Goal: Task Accomplishment & Management: Use online tool/utility

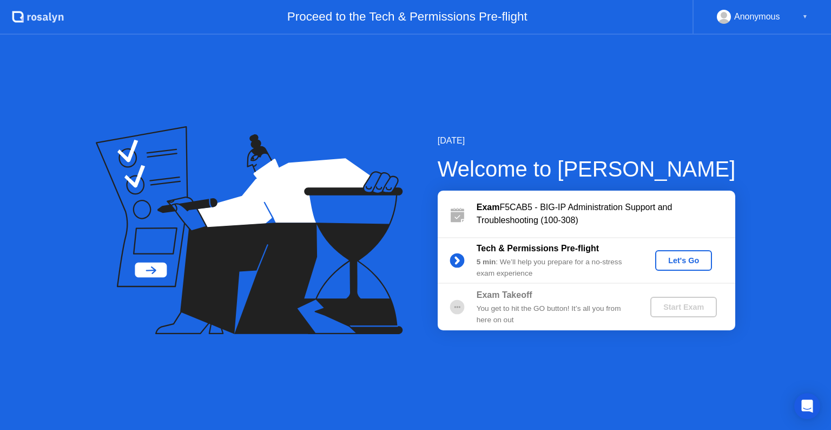
click at [682, 257] on div "Let's Go" at bounding box center [684, 260] width 48 height 9
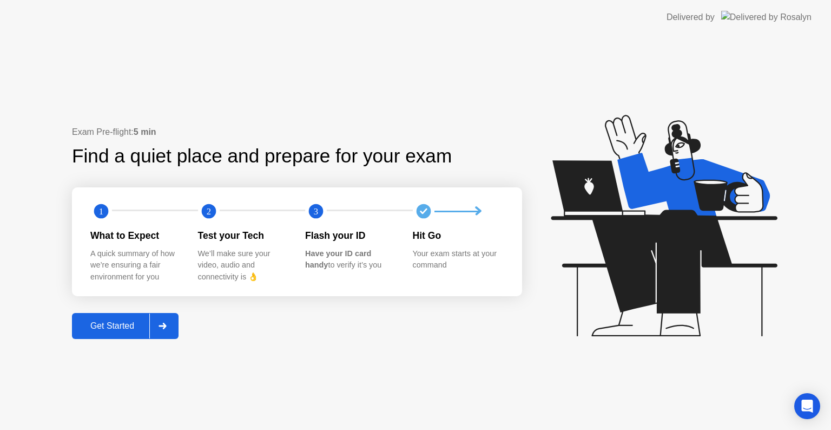
click at [171, 318] on div at bounding box center [162, 325] width 26 height 25
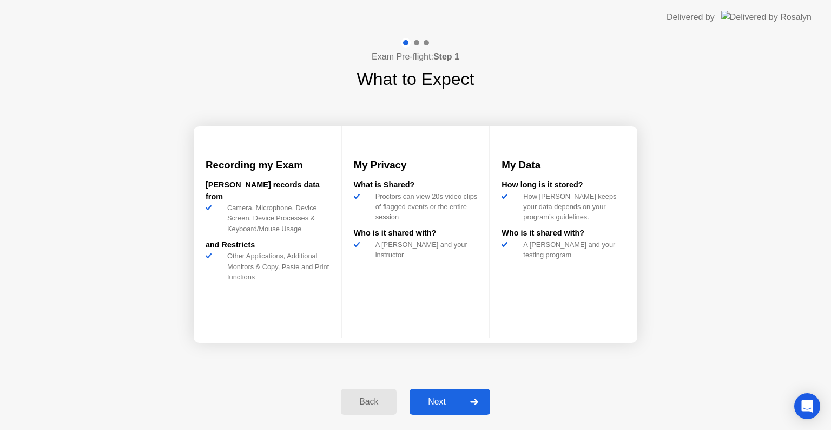
click at [471, 397] on div at bounding box center [474, 401] width 26 height 25
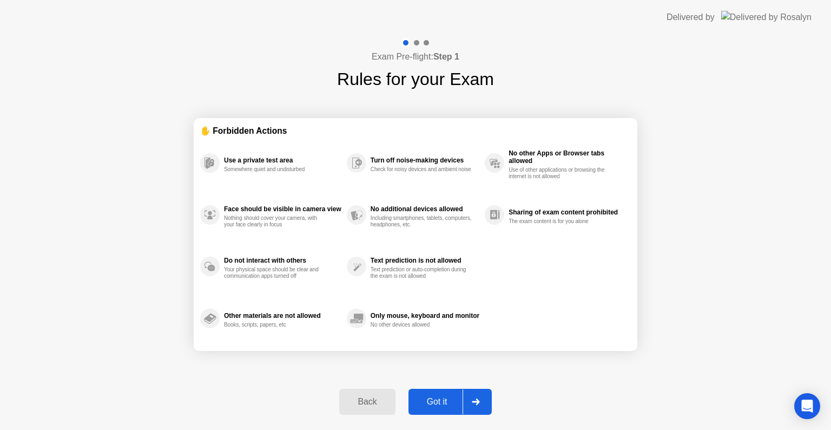
click at [477, 398] on icon at bounding box center [476, 401] width 8 height 6
select select "**********"
select select "*******"
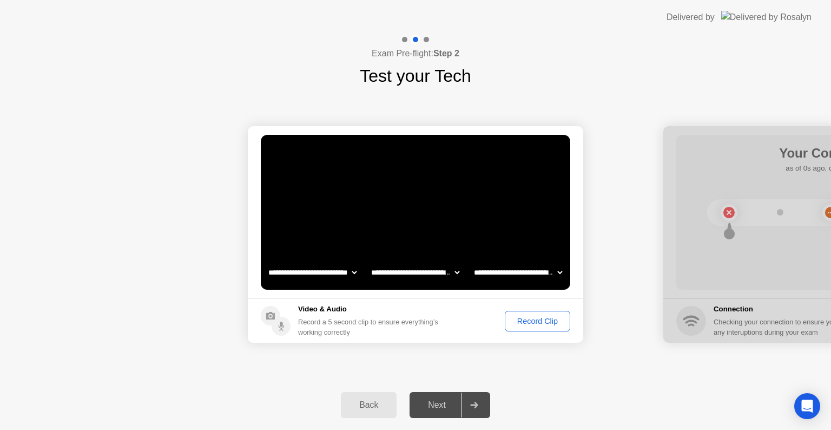
click at [535, 317] on div "Record Clip" at bounding box center [538, 321] width 58 height 9
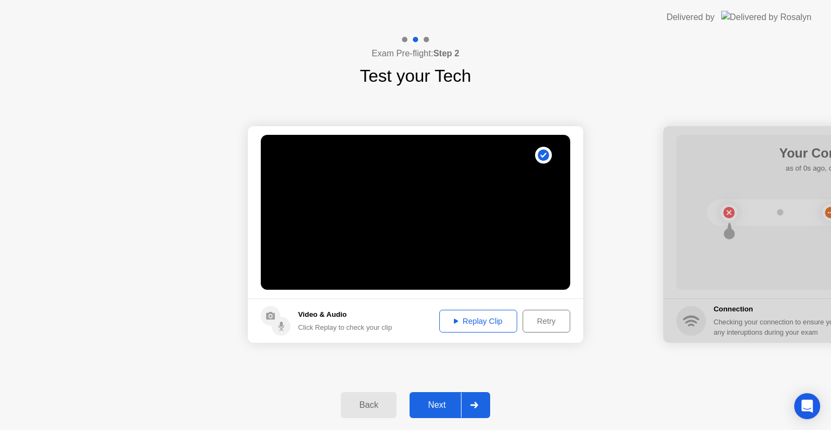
click at [472, 317] on div "Replay Clip" at bounding box center [478, 321] width 70 height 9
click at [475, 400] on div at bounding box center [474, 404] width 26 height 25
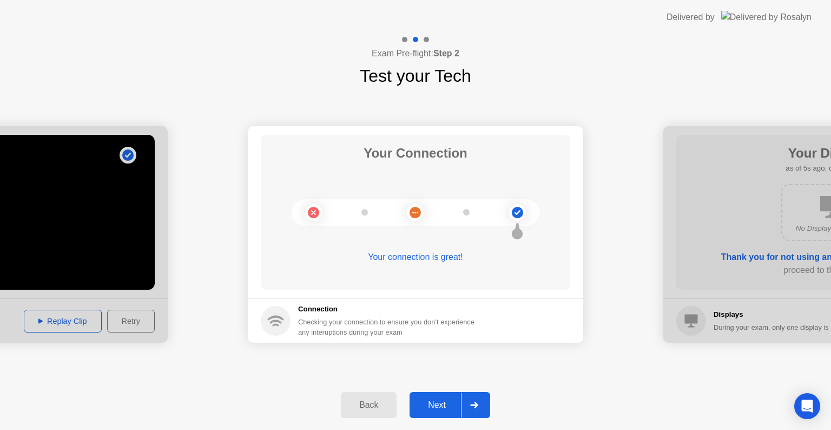
click at [474, 399] on div at bounding box center [474, 404] width 26 height 25
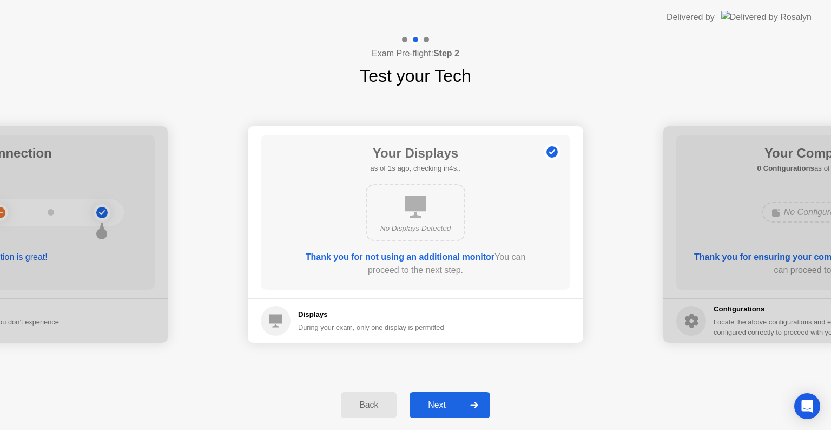
click at [470, 405] on icon at bounding box center [474, 405] width 8 height 6
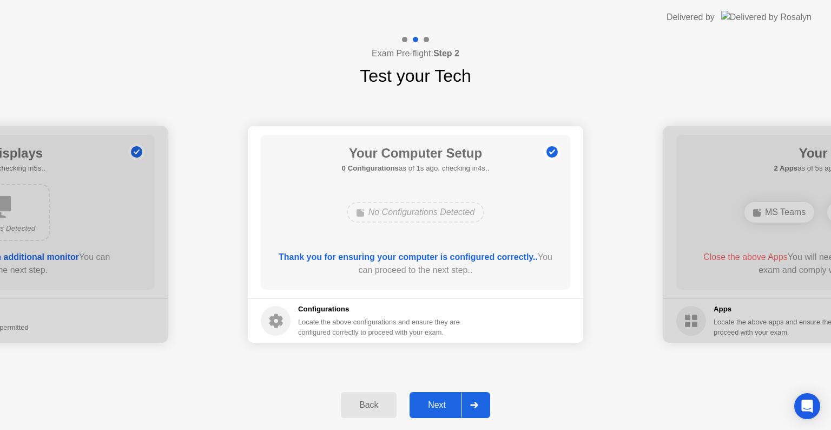
click at [473, 403] on icon at bounding box center [474, 405] width 8 height 6
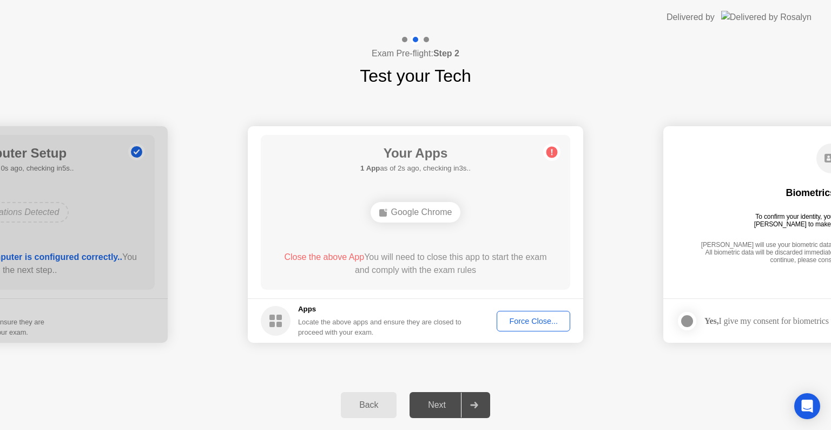
click at [528, 317] on div "Force Close..." at bounding box center [534, 321] width 66 height 9
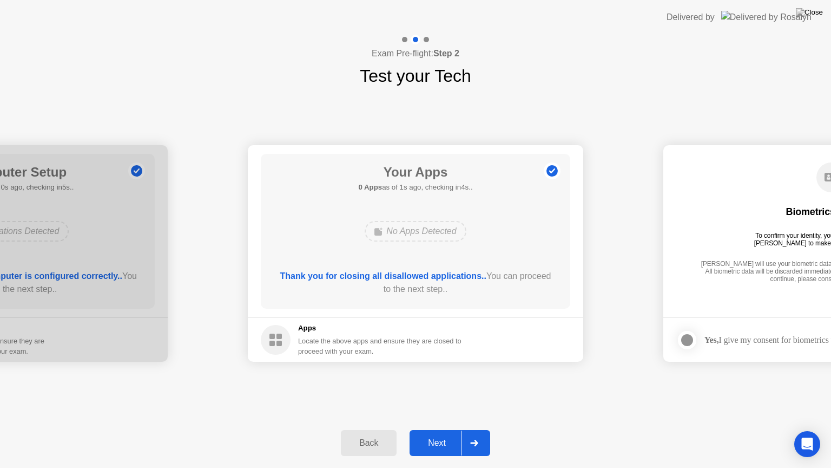
click at [476, 429] on icon at bounding box center [474, 442] width 8 height 6
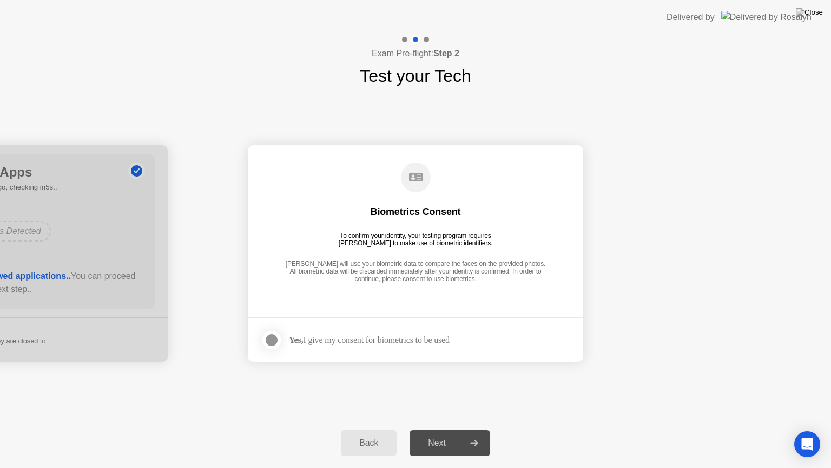
click at [266, 340] on div at bounding box center [271, 339] width 13 height 13
click at [478, 429] on icon at bounding box center [474, 442] width 8 height 6
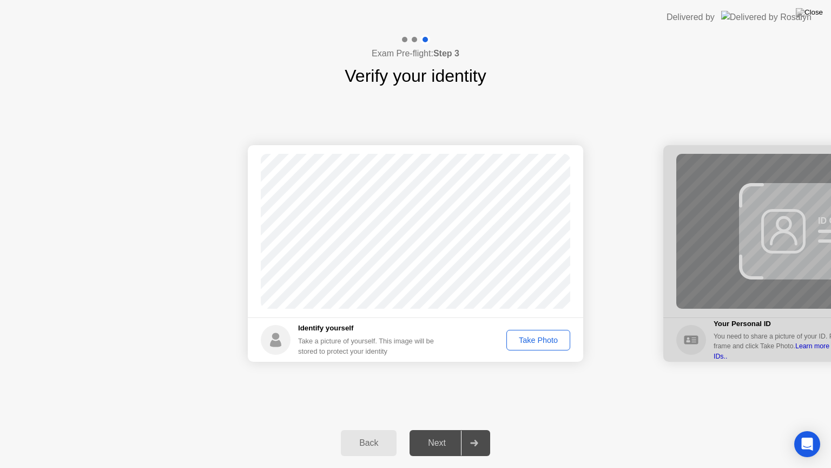
click at [543, 338] on div "Take Photo" at bounding box center [538, 340] width 56 height 9
click at [467, 429] on div at bounding box center [474, 442] width 26 height 25
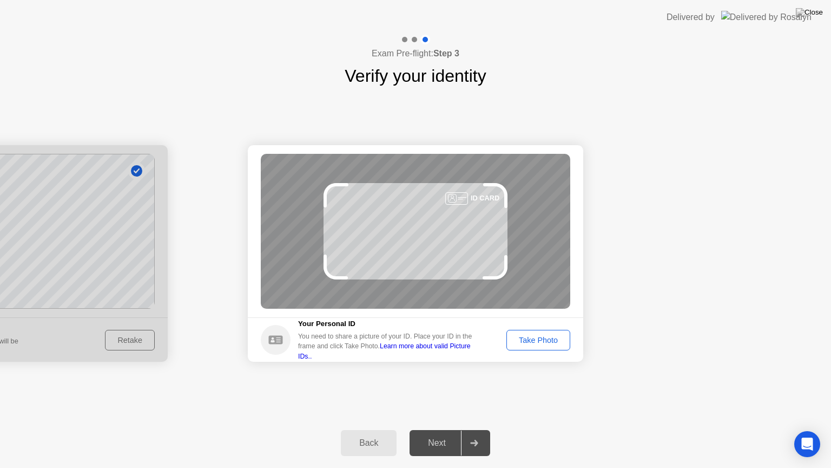
click at [535, 340] on div "Take Photo" at bounding box center [538, 340] width 56 height 9
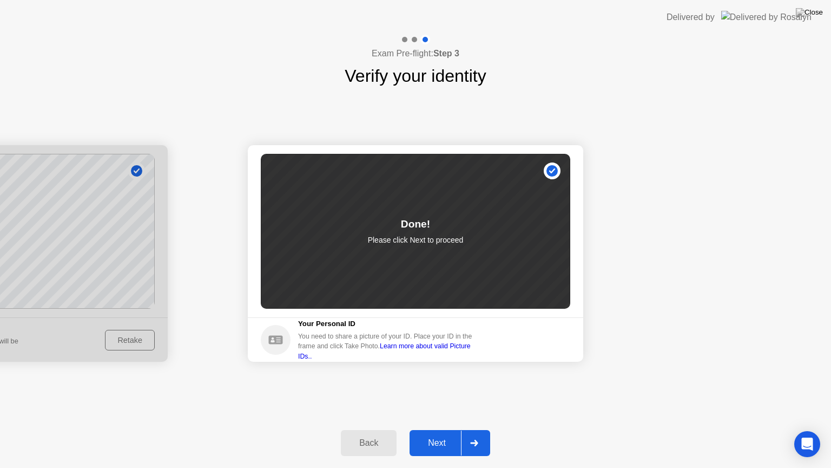
click at [481, 429] on div at bounding box center [474, 442] width 26 height 25
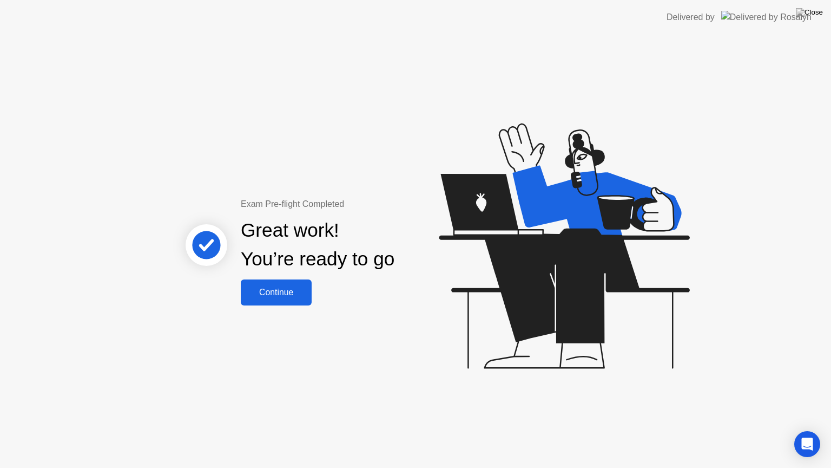
click at [275, 284] on button "Continue" at bounding box center [276, 292] width 71 height 26
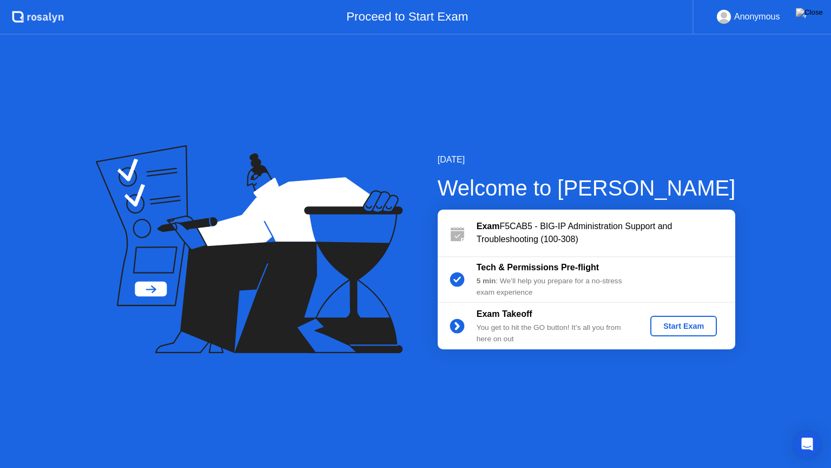
click at [688, 322] on div "Start Exam" at bounding box center [684, 325] width 58 height 9
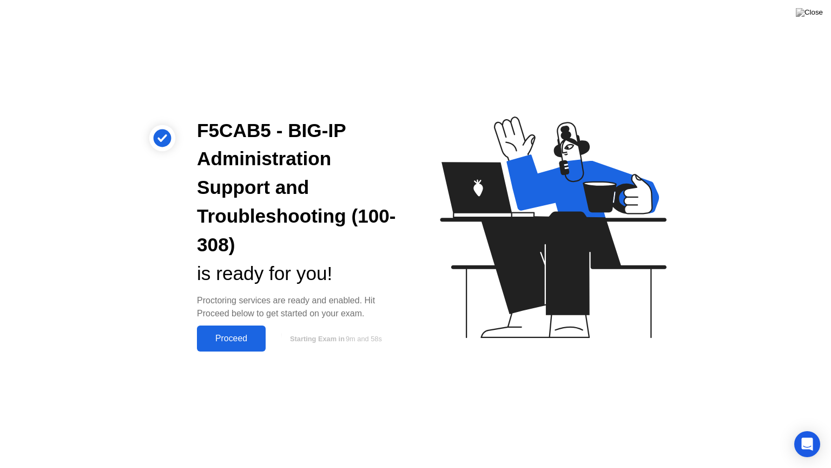
click at [229, 336] on div "Proceed" at bounding box center [231, 338] width 62 height 10
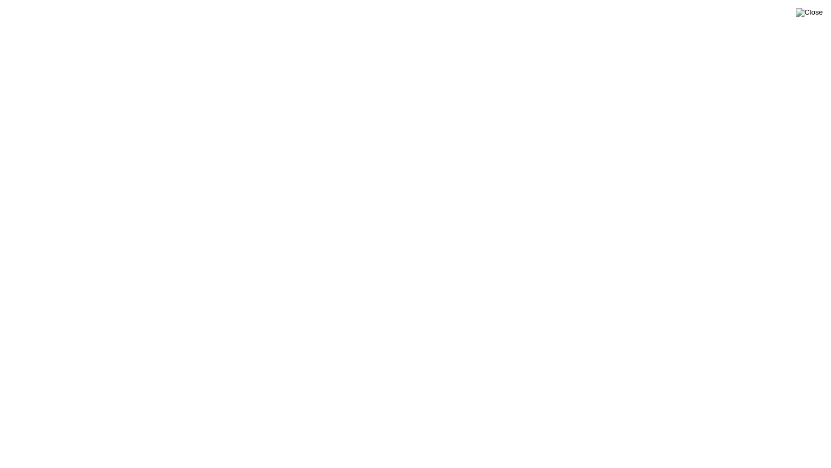
click at [813, 17] on img at bounding box center [809, 12] width 27 height 9
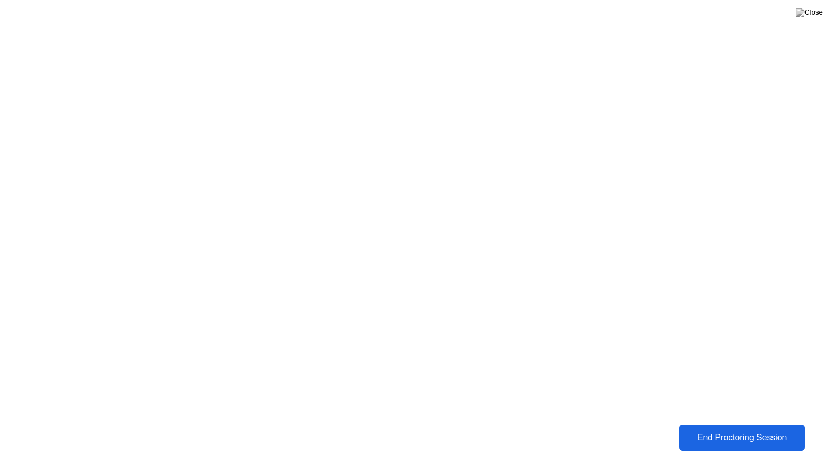
click at [717, 429] on div "End Proctoring Session" at bounding box center [743, 437] width 120 height 10
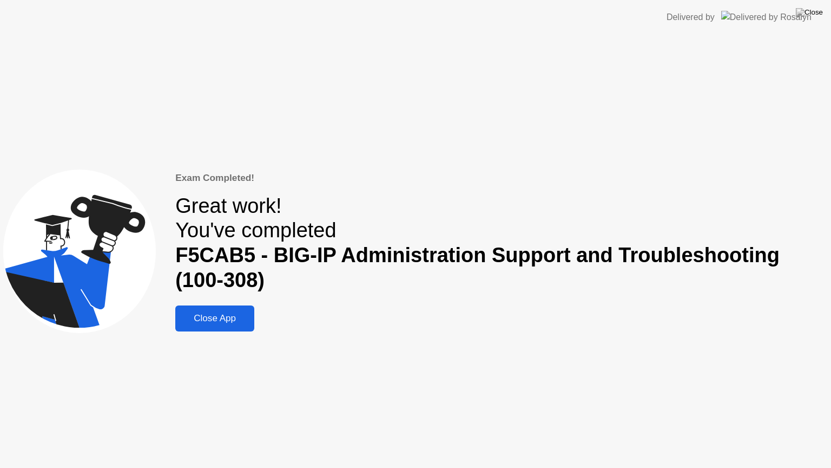
click at [208, 313] on div "Close App" at bounding box center [215, 318] width 73 height 11
